Goal: Find specific page/section: Find specific page/section

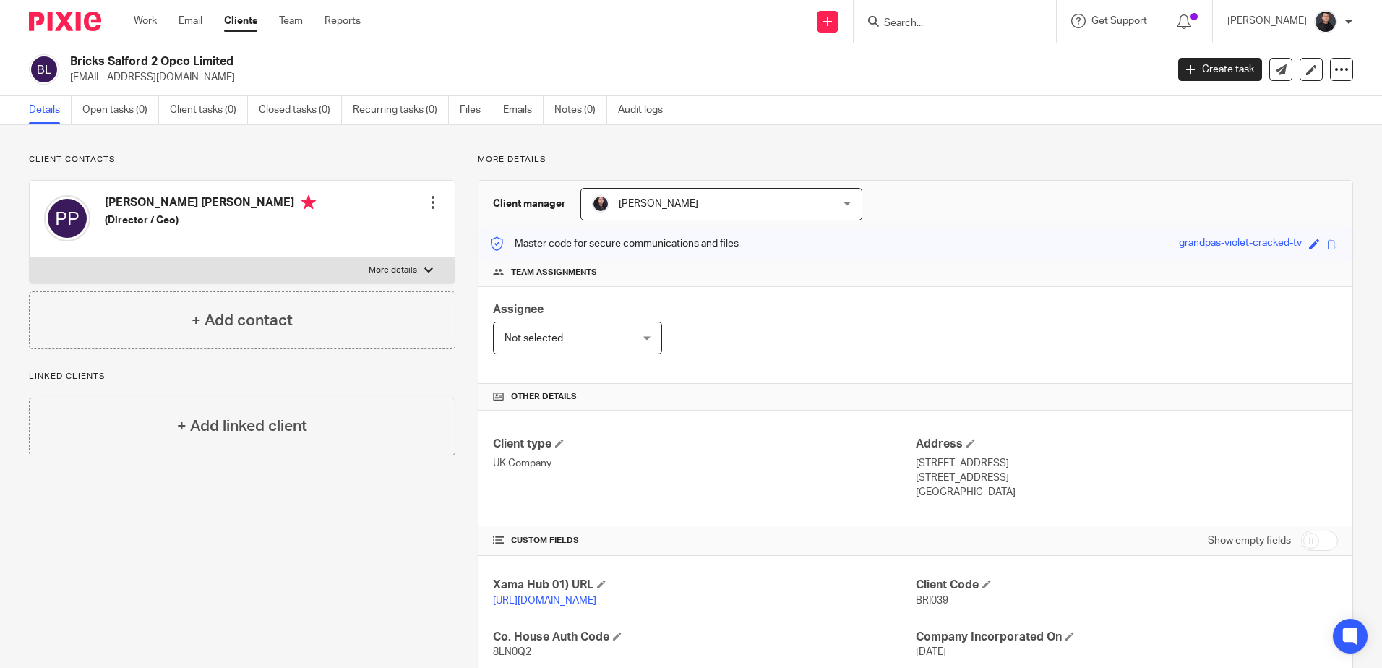
click at [1011, 20] on input "Search" at bounding box center [948, 23] width 130 height 13
paste input "Bricks Salford 2 Land Limited"
type input "Bricks Salford 2 Land Limited"
click at [961, 50] on link at bounding box center [969, 57] width 179 height 22
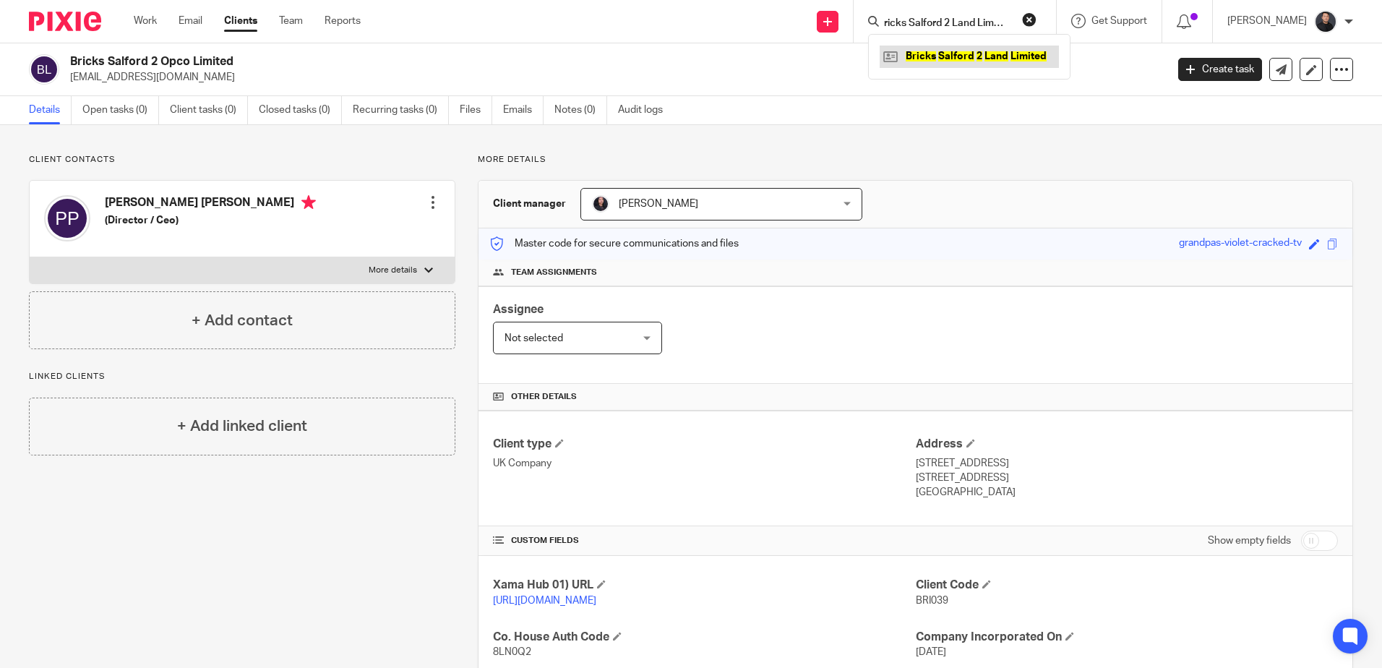
scroll to position [0, 0]
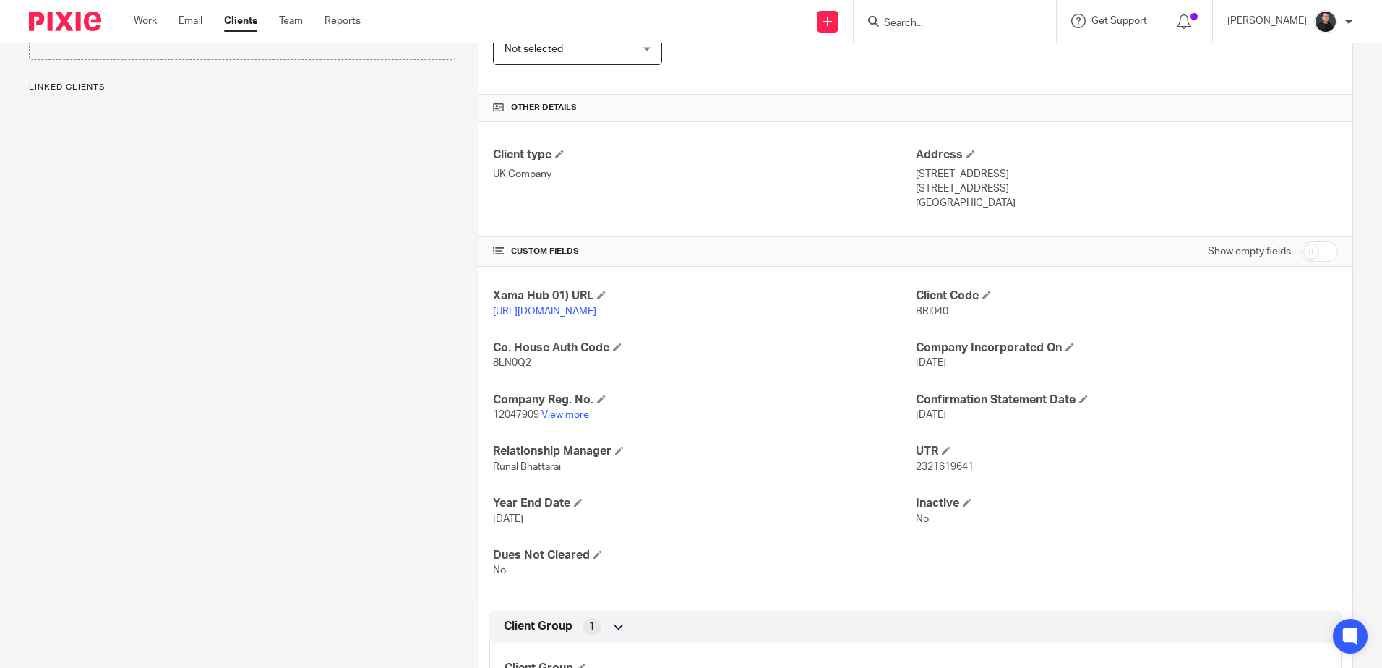
click at [575, 420] on link "View more" at bounding box center [565, 415] width 48 height 10
